Goal: Task Accomplishment & Management: Use online tool/utility

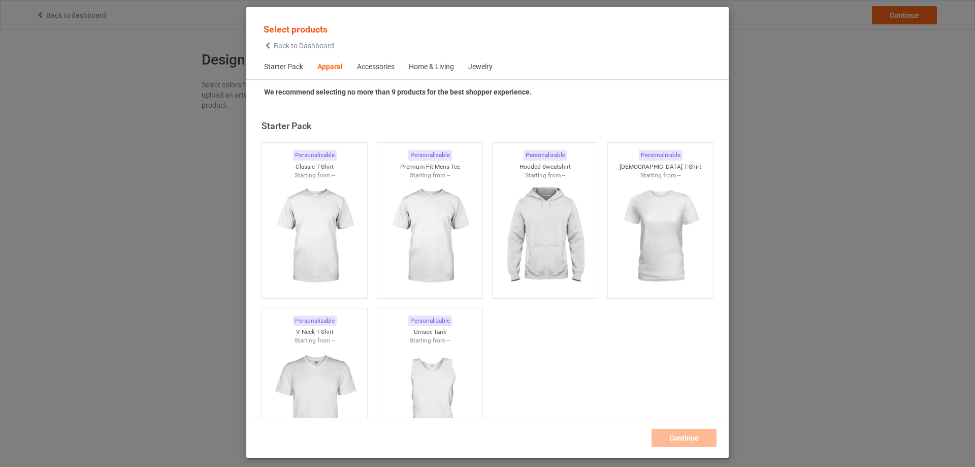
scroll to position [378, 0]
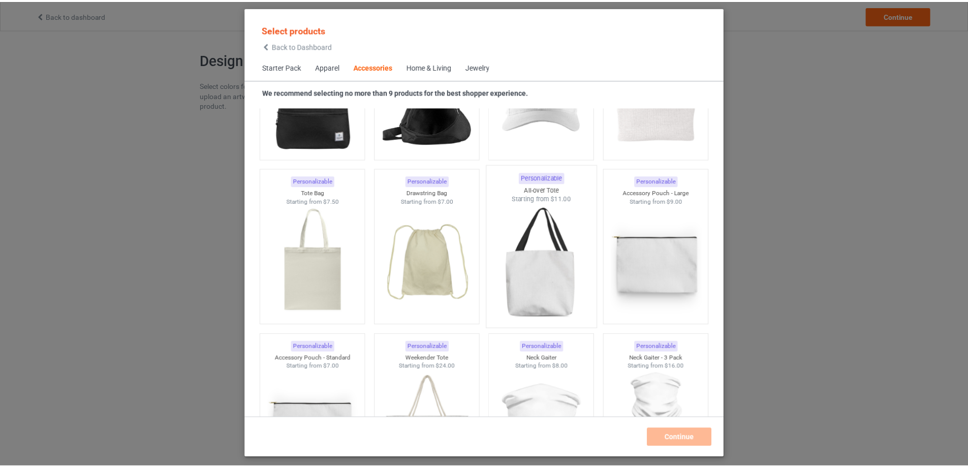
scroll to position [2816, 0]
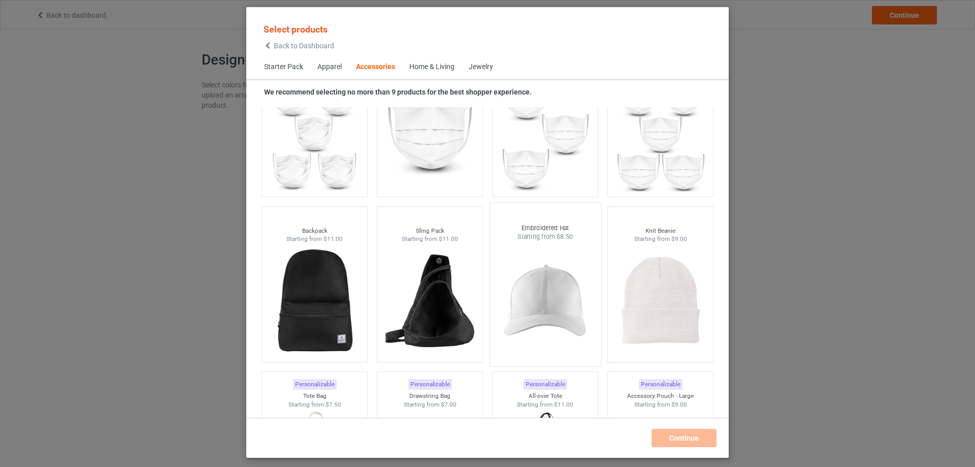
click at [551, 301] on img at bounding box center [544, 300] width 95 height 119
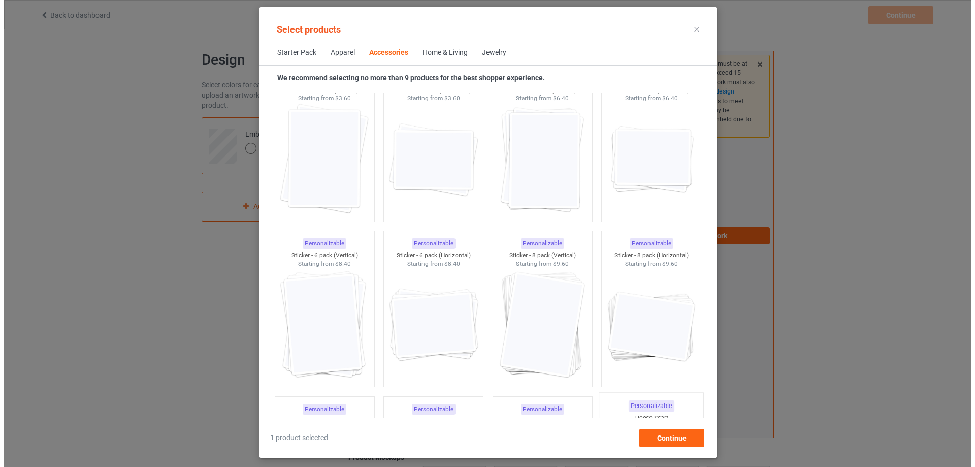
scroll to position [3680, 0]
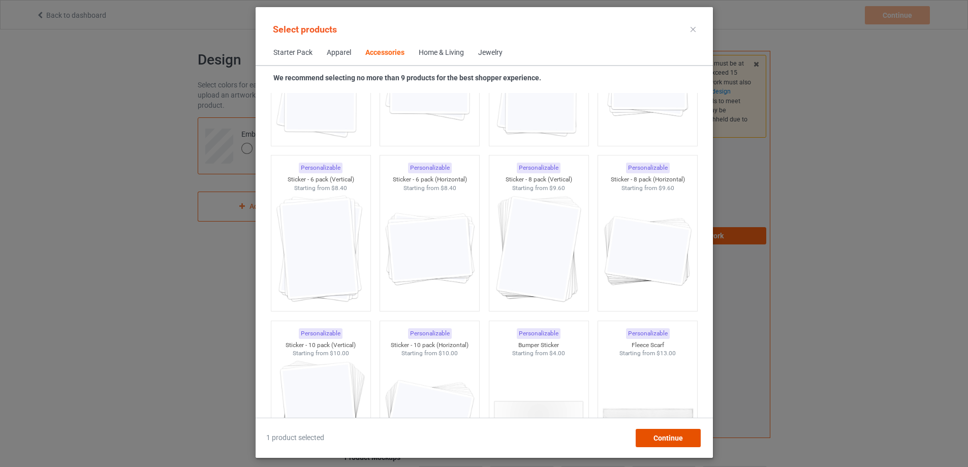
click at [681, 436] on span "Continue" at bounding box center [667, 438] width 29 height 8
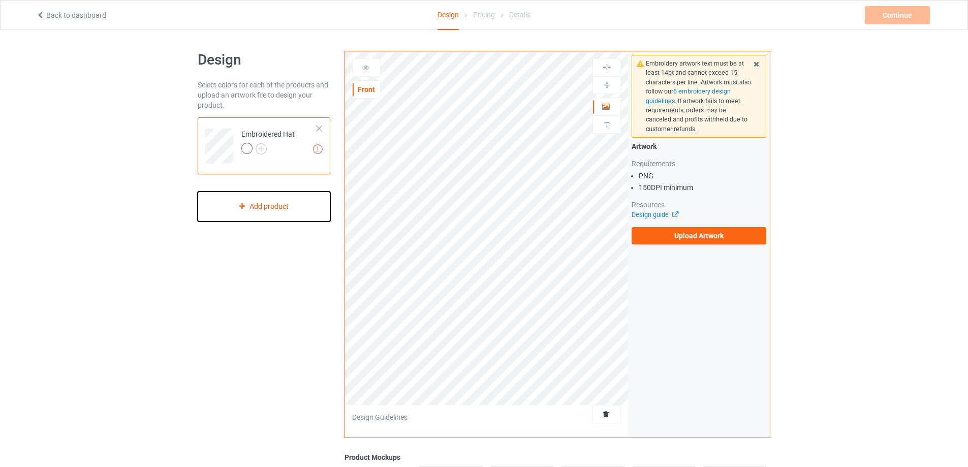
click at [245, 210] on div "Add product" at bounding box center [264, 206] width 133 height 30
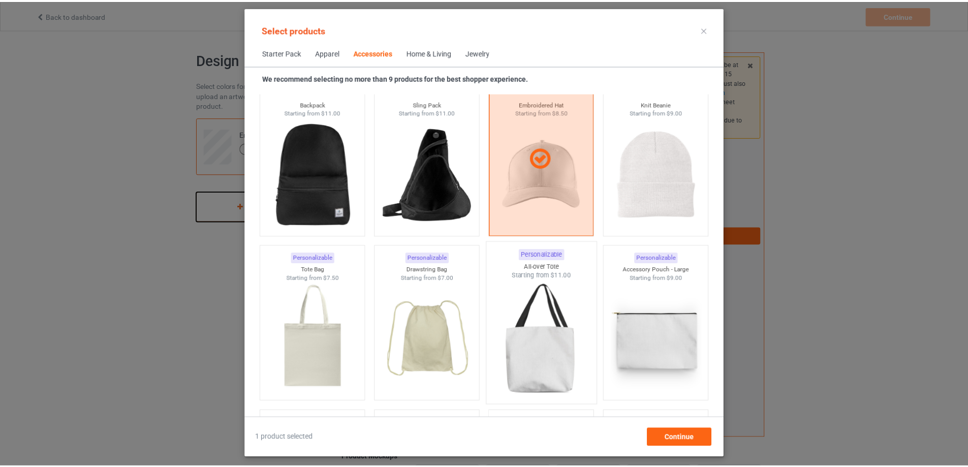
scroll to position [2765, 0]
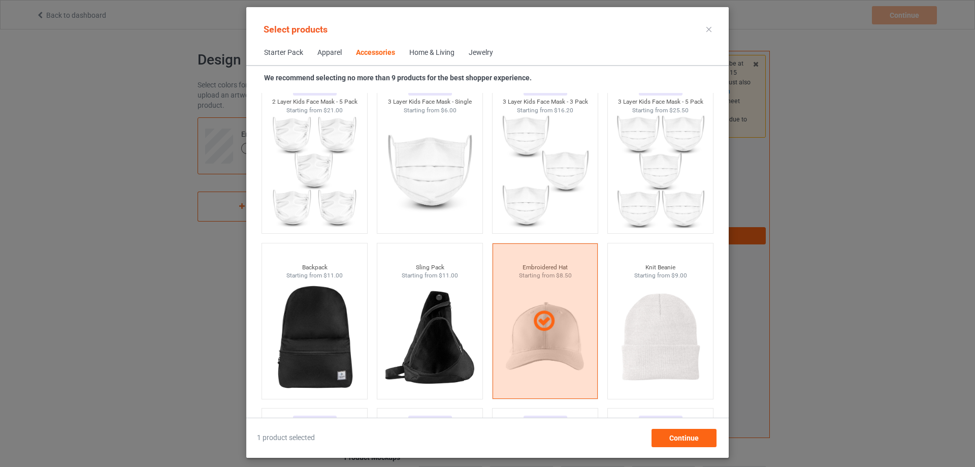
click at [711, 29] on icon at bounding box center [708, 29] width 5 height 5
